Goal: Transaction & Acquisition: Subscribe to service/newsletter

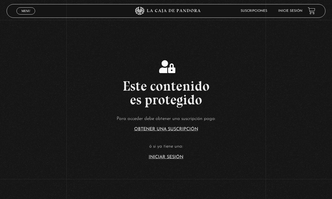
scroll to position [65, 0]
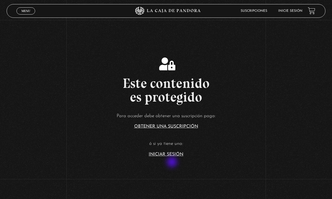
click at [172, 157] on link "Iniciar Sesión" at bounding box center [166, 154] width 35 height 4
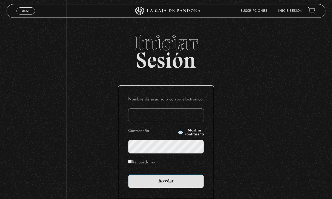
click at [181, 119] on input "Nombre de usuario o correo electrónico" at bounding box center [166, 116] width 76 height 14
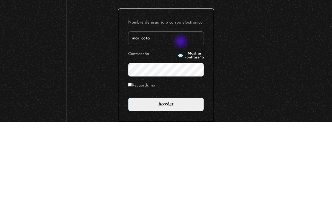
type input "mari.coto"
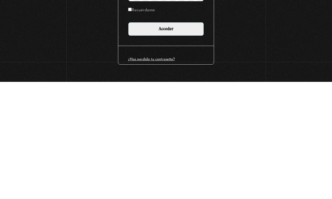
scroll to position [36, 0]
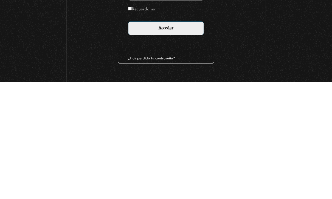
click at [159, 174] on link "¿Has perdido tu contraseña?" at bounding box center [151, 176] width 47 height 4
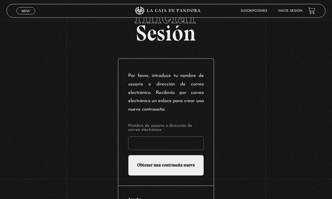
scroll to position [29, 0]
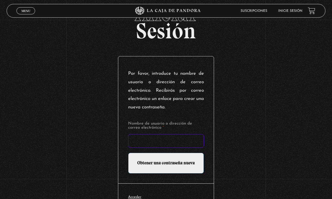
click at [178, 143] on input "Nombre de usuario o dirección de correo electrónico *" at bounding box center [166, 142] width 76 height 14
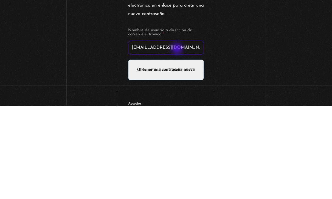
type input "mariangelcm05@hotmail.com"
click at [188, 153] on input "Obtener una contraseña nueva" at bounding box center [166, 163] width 76 height 21
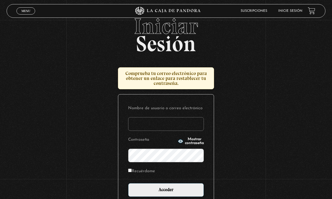
scroll to position [23, 0]
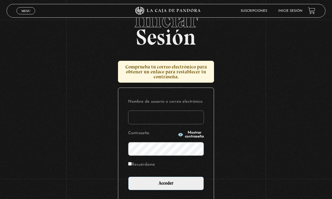
click at [181, 120] on input "Nombre de usuario o correo electrónico" at bounding box center [166, 118] width 76 height 14
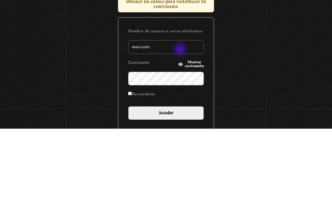
type input "mari.coto"
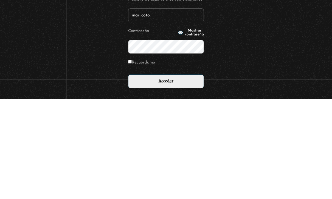
scroll to position [55, 0]
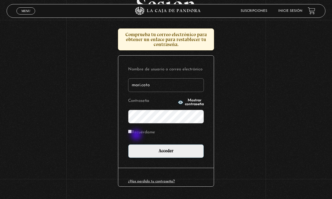
click at [136, 136] on label "Recuérdame" at bounding box center [141, 133] width 27 height 8
click at [132, 133] on input "Recuérdame" at bounding box center [130, 132] width 4 height 4
checkbox input "true"
click at [185, 106] on span "Mostrar contraseña" at bounding box center [194, 103] width 19 height 8
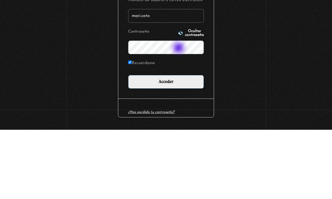
click at [190, 144] on input "Acceder" at bounding box center [166, 151] width 76 height 14
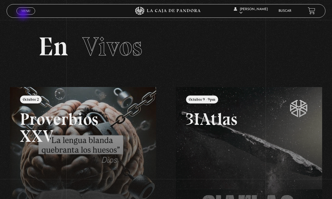
click at [24, 14] on link "Menu Cerrar" at bounding box center [25, 10] width 19 height 7
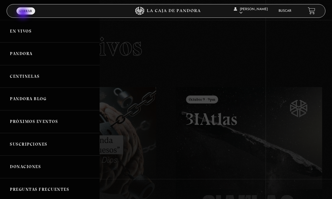
click at [25, 54] on link "Pandora" at bounding box center [49, 53] width 99 height 23
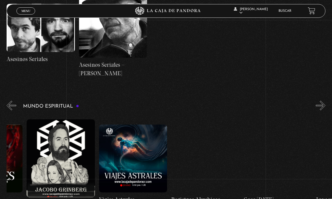
scroll to position [0, 629]
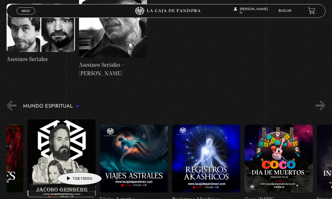
click at [71, 165] on figure at bounding box center [61, 158] width 68 height 78
